Goal: Transaction & Acquisition: Purchase product/service

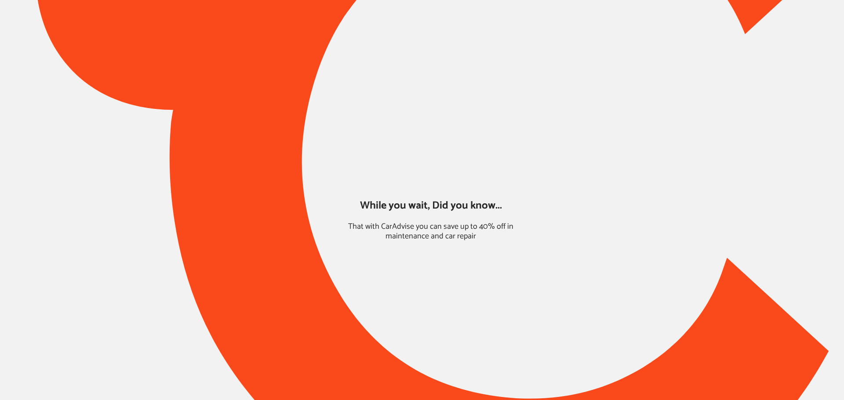
type input "*****"
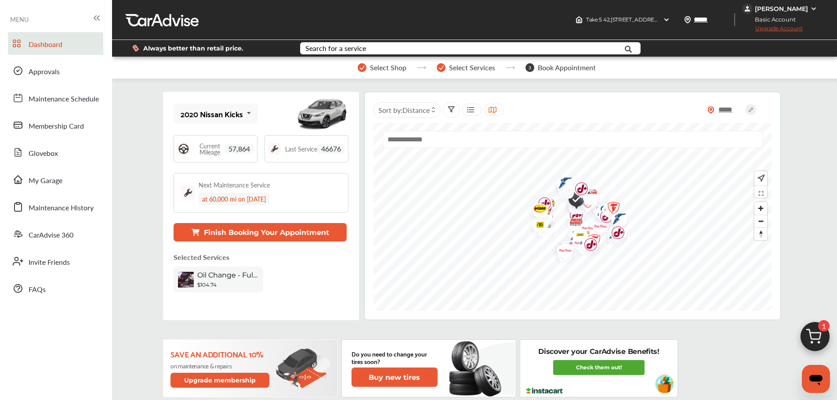
click at [637, 331] on img at bounding box center [815, 339] width 42 height 42
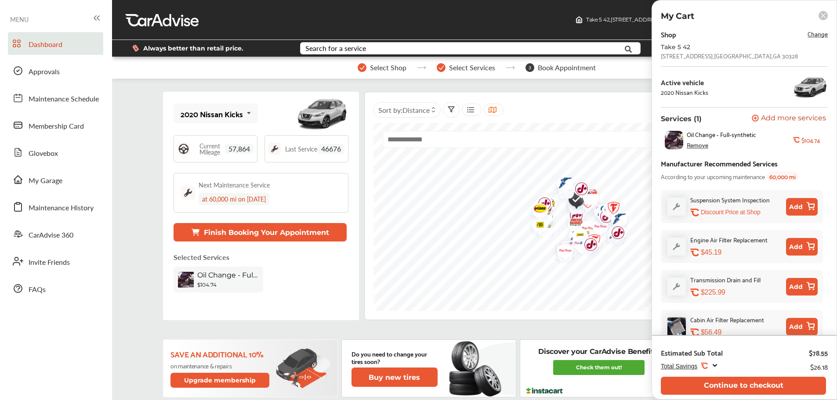
click at [637, 347] on button "Continue to checkout" at bounding box center [743, 386] width 165 height 18
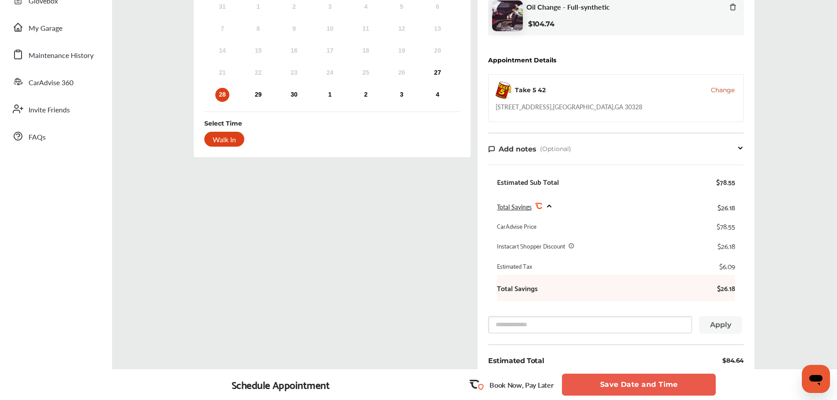
scroll to position [132, 0]
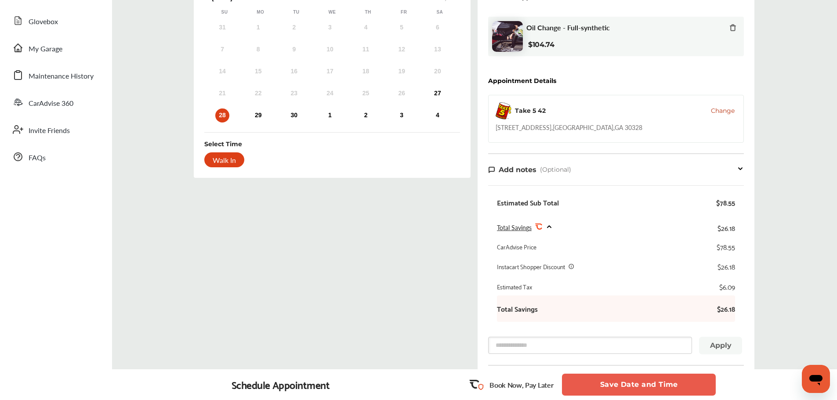
click at [637, 106] on span "Change" at bounding box center [723, 110] width 24 height 9
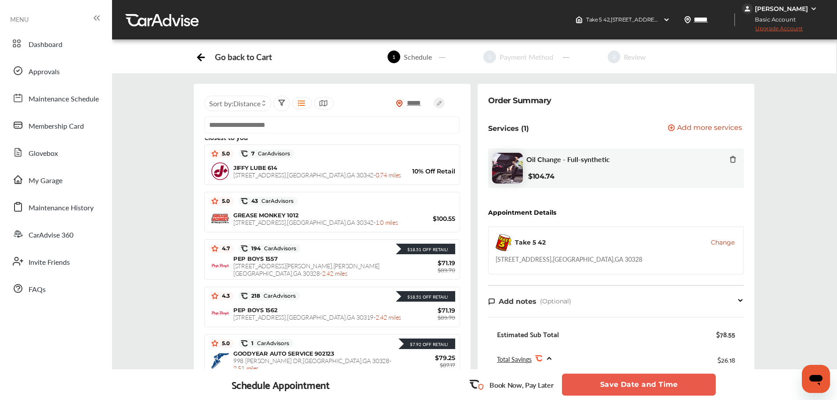
scroll to position [0, 0]
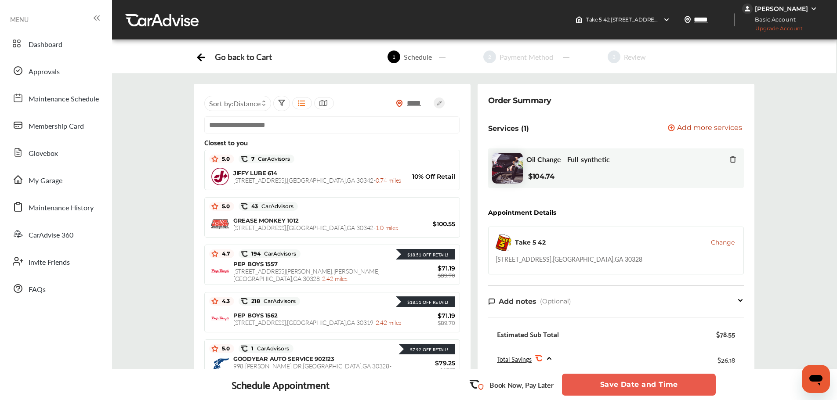
drag, startPoint x: 586, startPoint y: 229, endPoint x: 580, endPoint y: 229, distance: 5.7
